Goal: Book appointment/travel/reservation

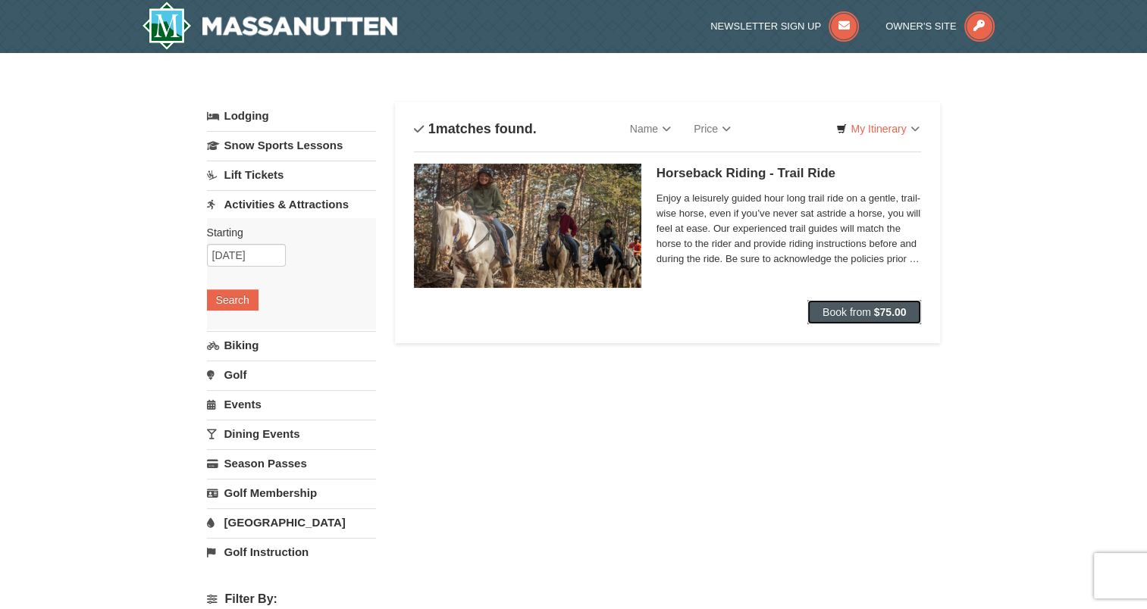
click at [828, 314] on span "Book from" at bounding box center [847, 312] width 49 height 12
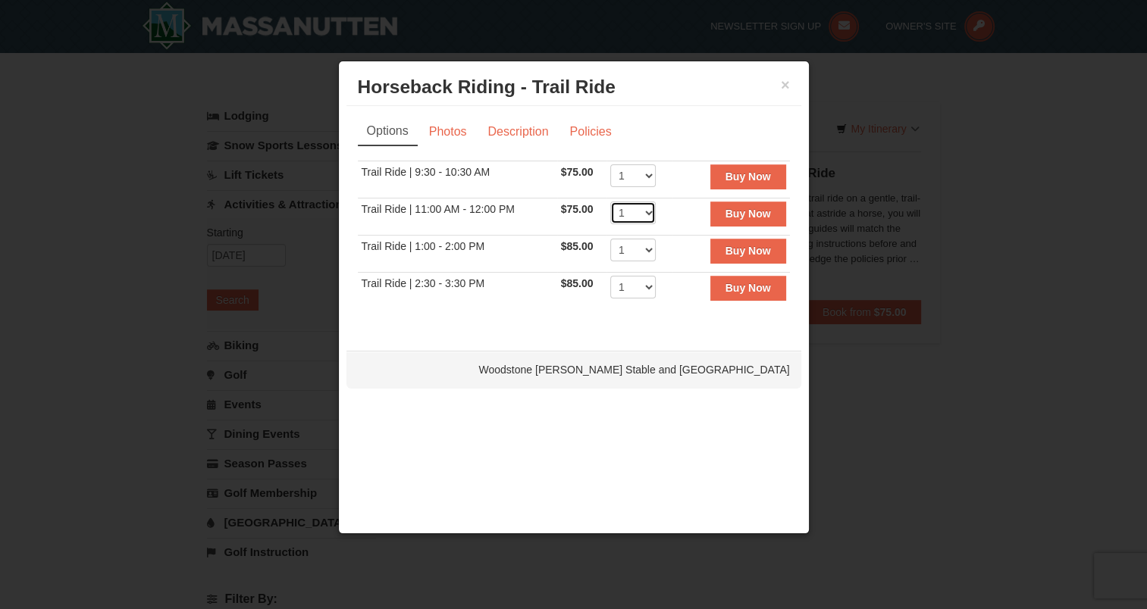
click at [646, 212] on select "1 2 3 4 5 6 7 8 9" at bounding box center [632, 213] width 45 height 23
select select "2"
click at [610, 202] on select "1 2 3 4 5 6 7 8 9" at bounding box center [632, 213] width 45 height 23
click at [509, 132] on link "Description" at bounding box center [518, 132] width 80 height 29
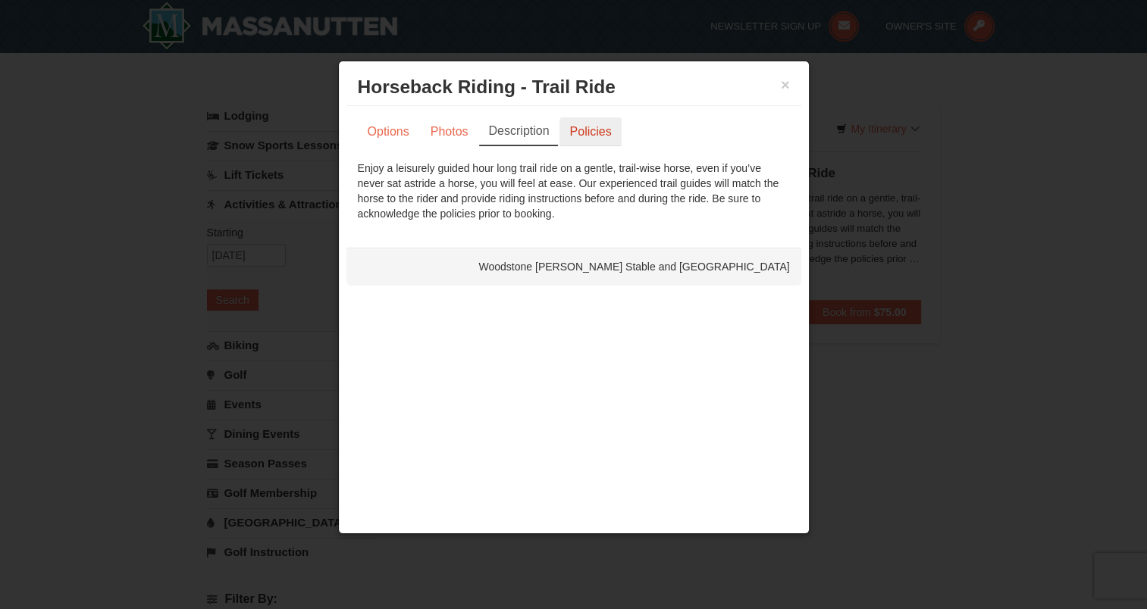
click at [592, 130] on link "Policies" at bounding box center [589, 132] width 61 height 29
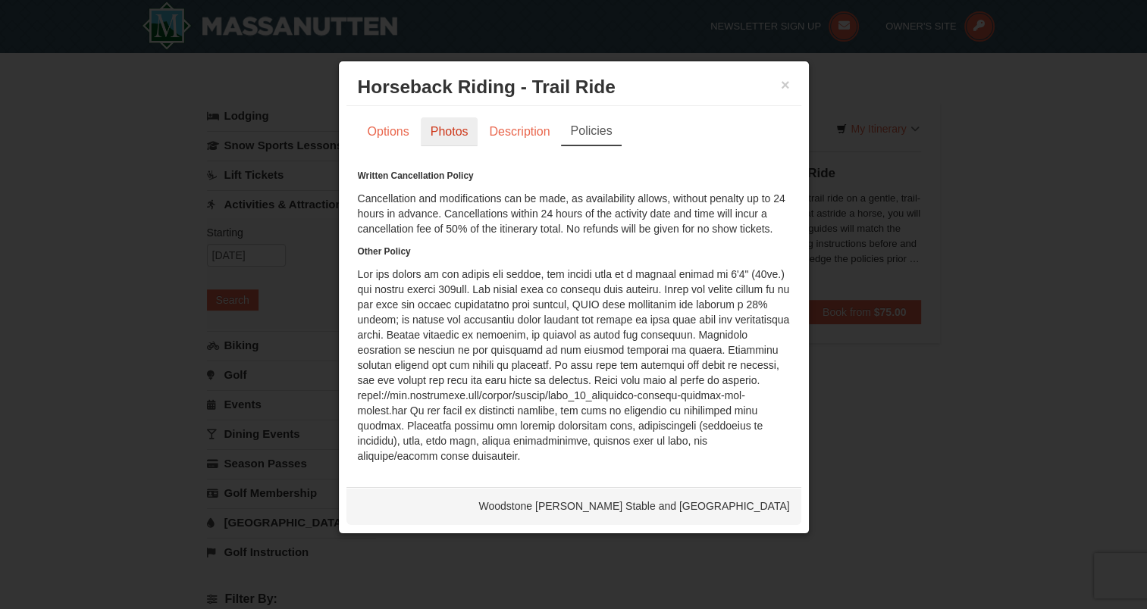
click at [446, 136] on link "Photos" at bounding box center [450, 132] width 58 height 29
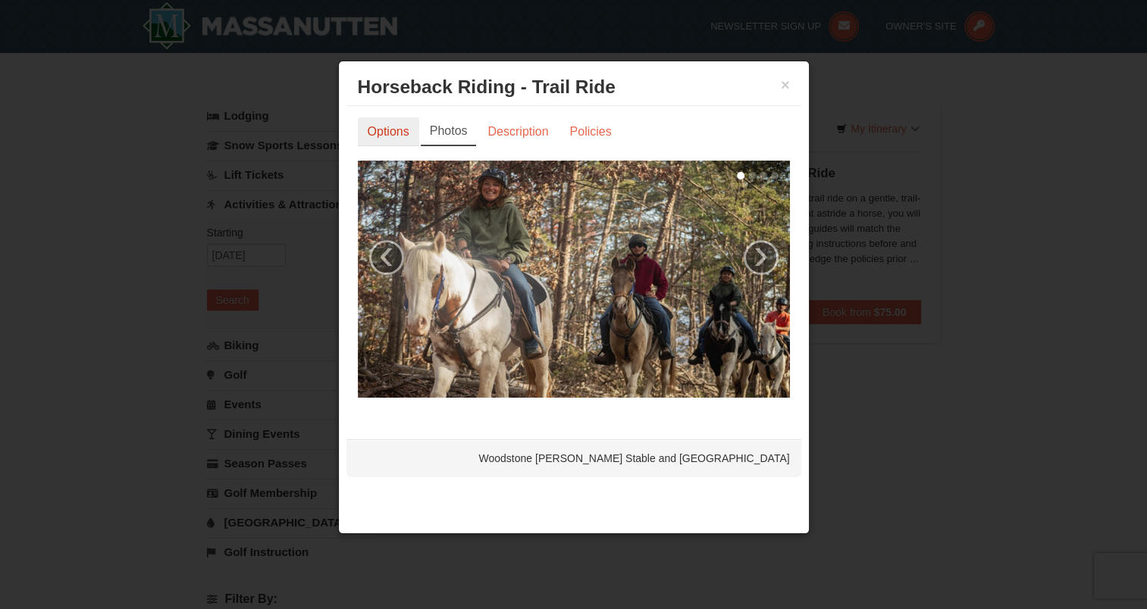
click at [402, 133] on link "Options" at bounding box center [388, 132] width 61 height 29
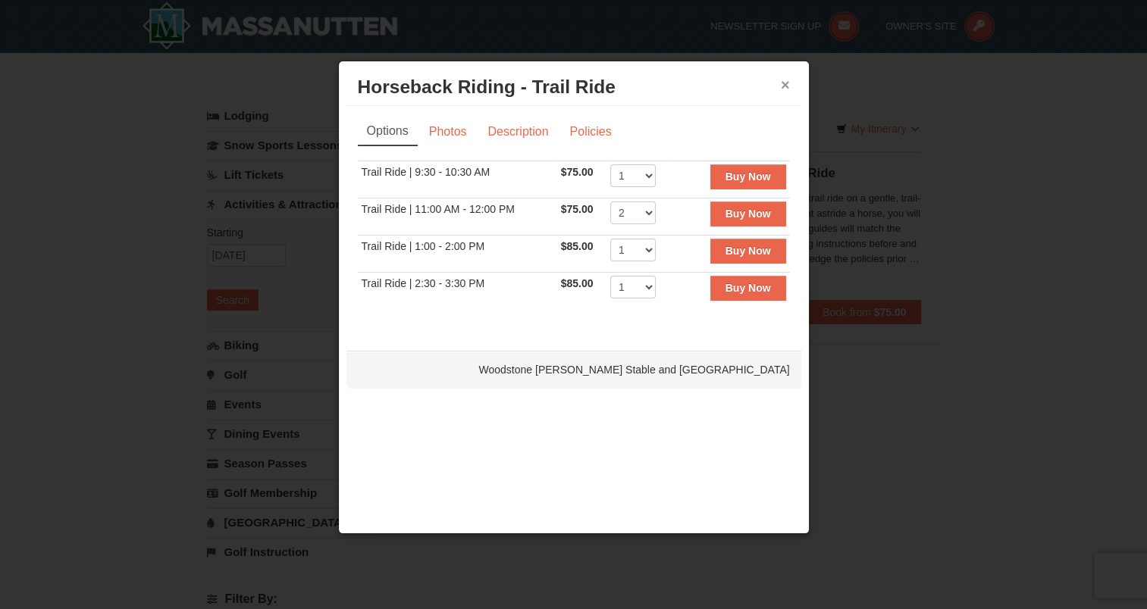
click at [785, 83] on button "×" at bounding box center [785, 84] width 9 height 15
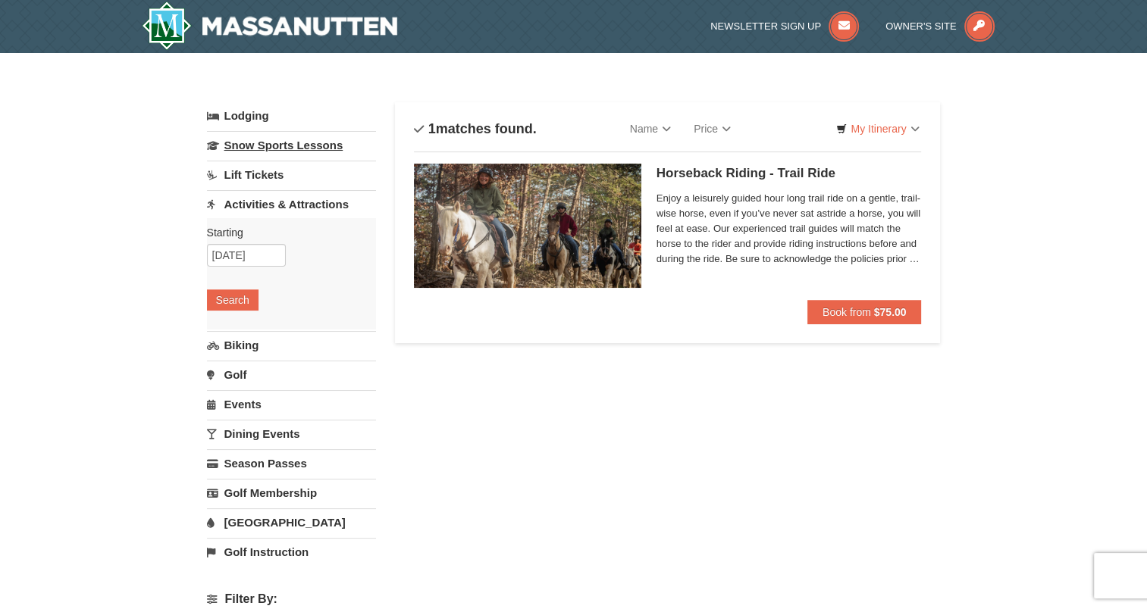
click at [290, 149] on link "Snow Sports Lessons" at bounding box center [291, 145] width 169 height 28
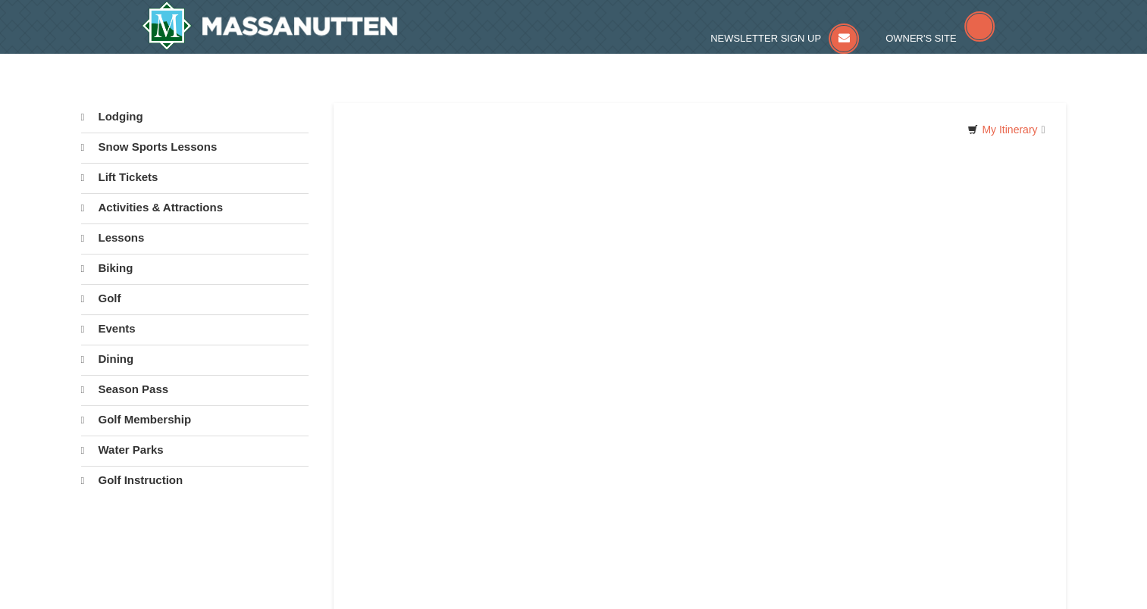
select select "10"
